Goal: Find specific page/section: Find specific page/section

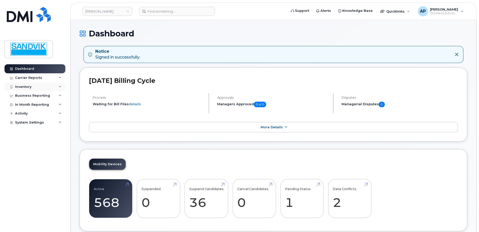
click at [29, 87] on div "Inventory" at bounding box center [23, 87] width 16 height 4
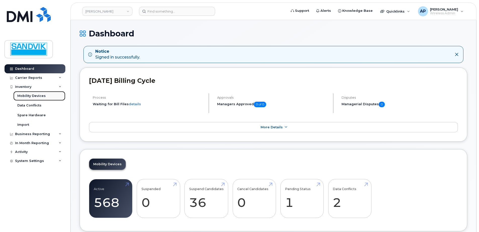
click at [32, 93] on link "Mobility Devices" at bounding box center [39, 96] width 52 height 10
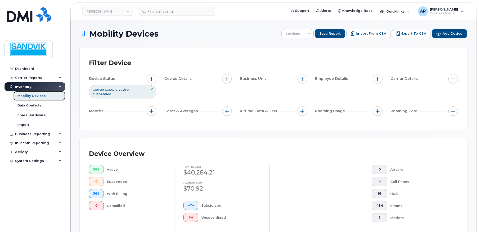
scroll to position [101, 0]
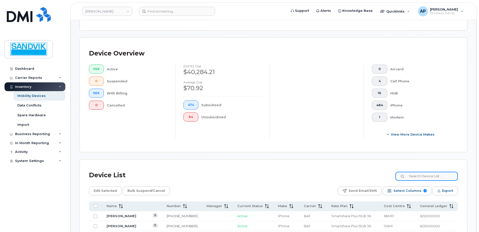
click at [414, 174] on input at bounding box center [426, 176] width 63 height 9
type input "[PERSON_NAME]"
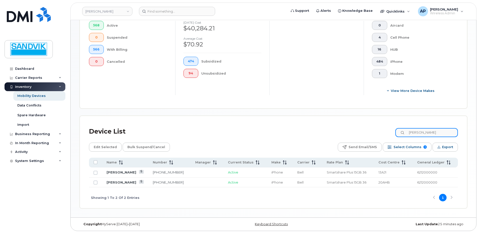
scroll to position [146, 0]
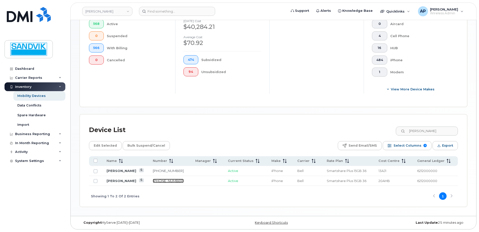
click at [164, 181] on link "[PHONE_NUMBER]" at bounding box center [168, 181] width 31 height 4
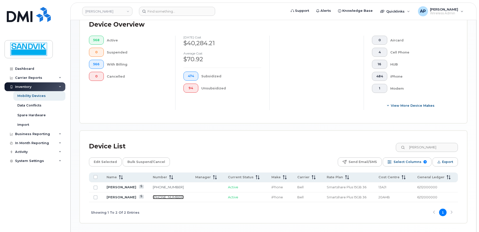
scroll to position [121, 0]
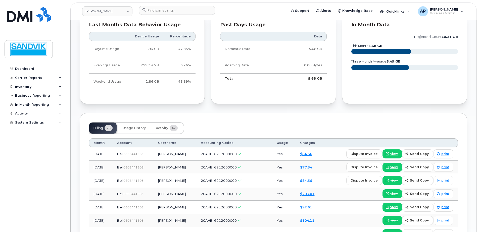
scroll to position [302, 0]
